Goal: Navigation & Orientation: Go to known website

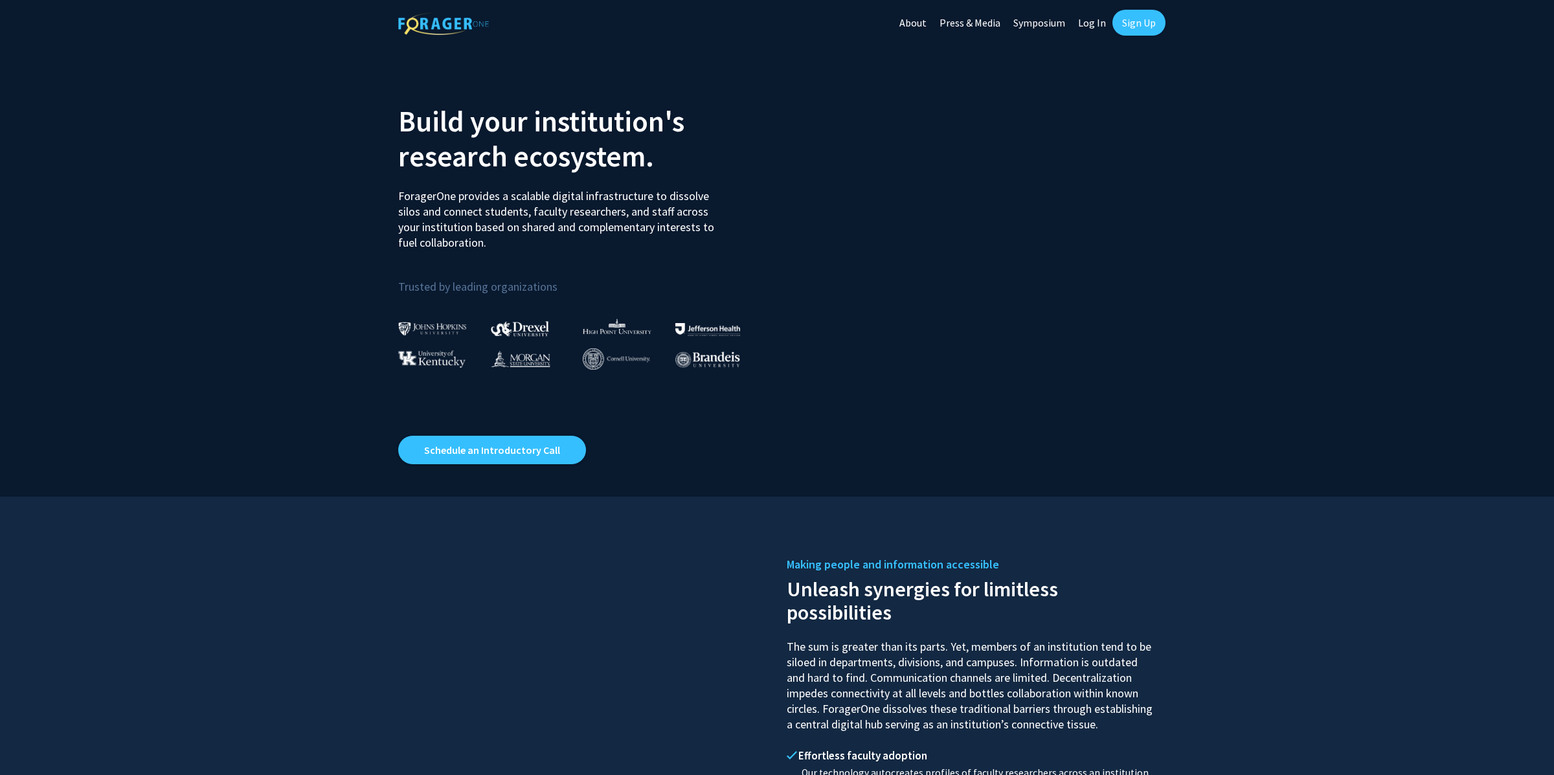
click at [1084, 28] on link "Log In" at bounding box center [1091, 22] width 41 height 45
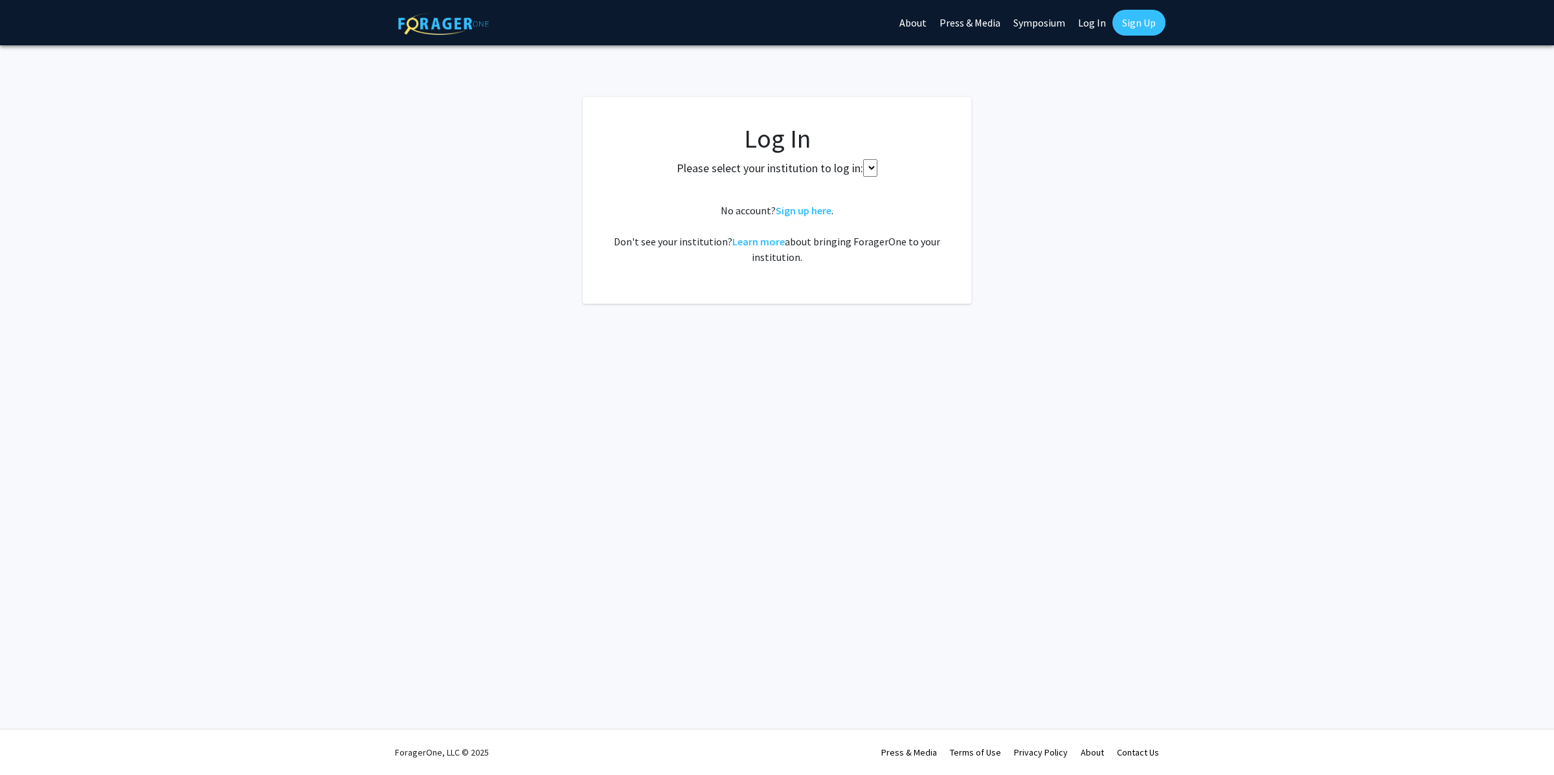
select select
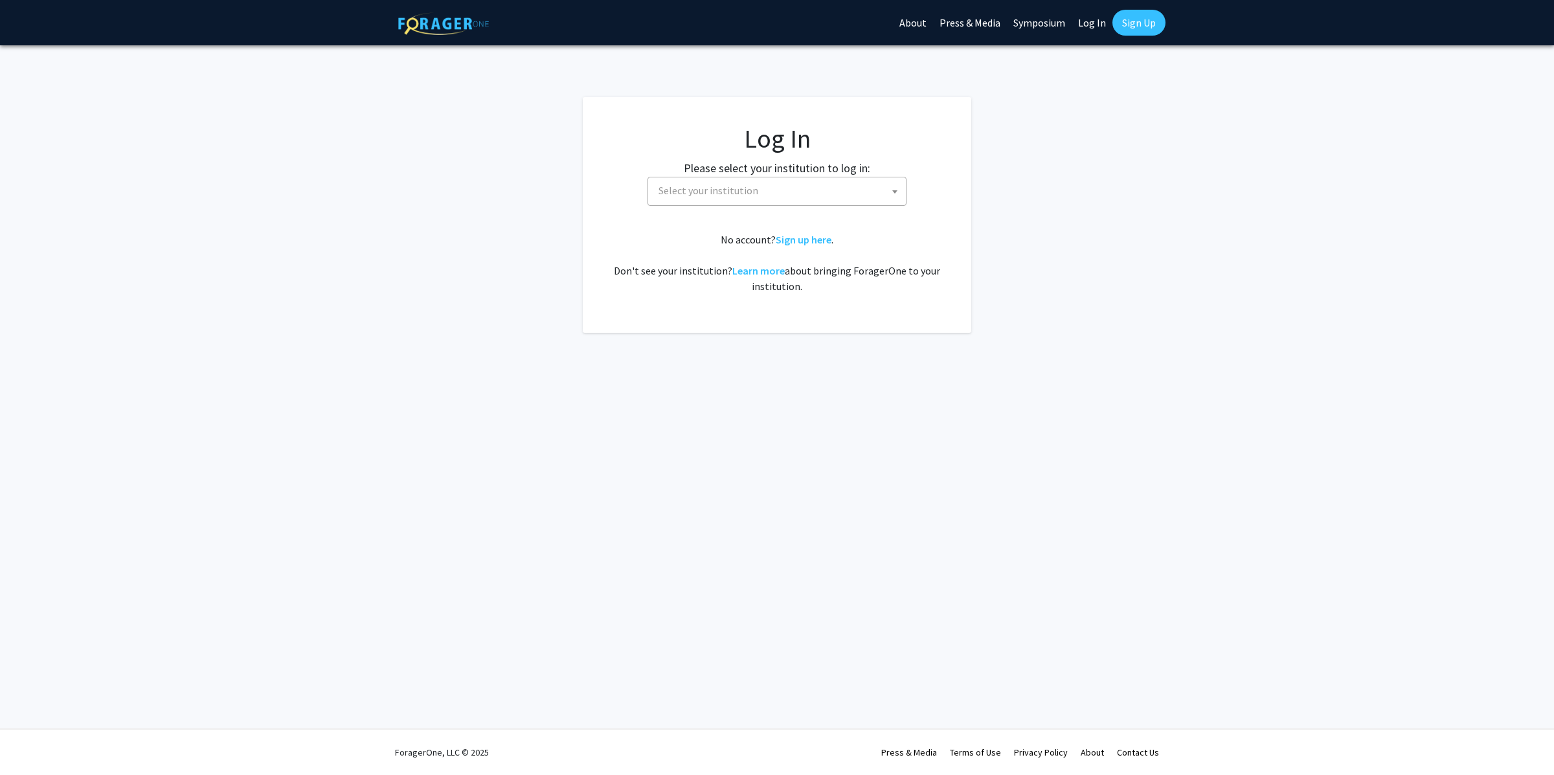
click at [800, 188] on span "Select your institution" at bounding box center [779, 190] width 252 height 27
type input "corn"
